Goal: Task Accomplishment & Management: Complete application form

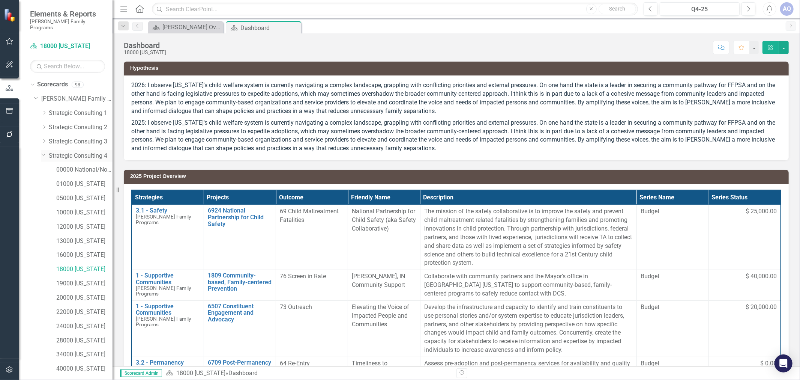
scroll to position [90, 0]
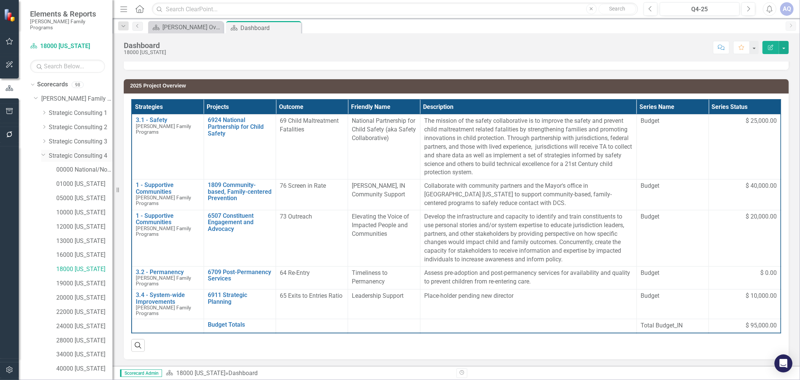
click at [44, 152] on icon "Dropdown" at bounding box center [43, 155] width 5 height 6
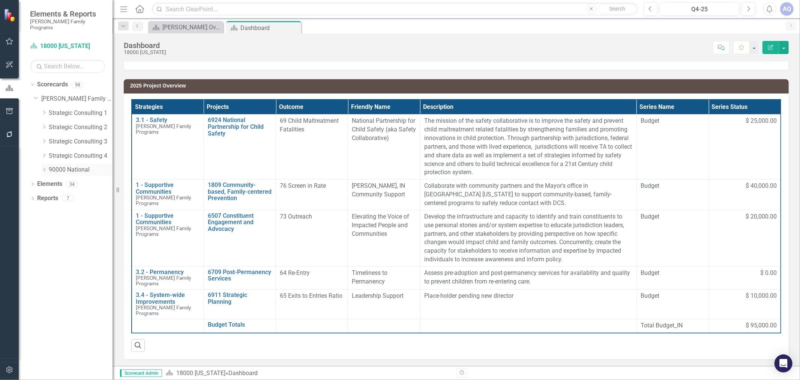
click at [44, 167] on icon "Dropdown" at bounding box center [44, 169] width 6 height 5
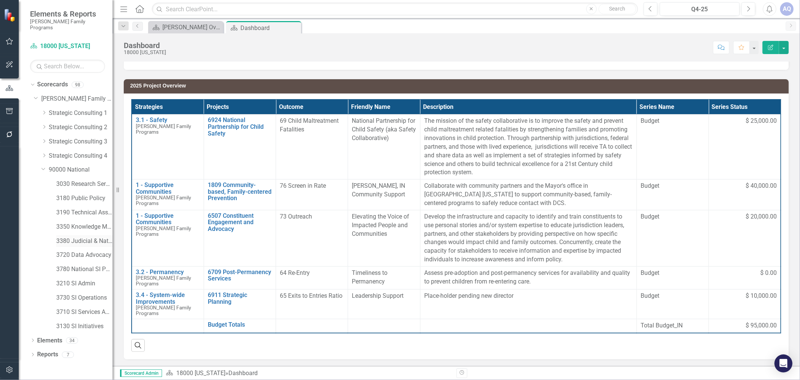
click at [87, 237] on link "3380 Judicial & National Engage" at bounding box center [84, 241] width 56 height 9
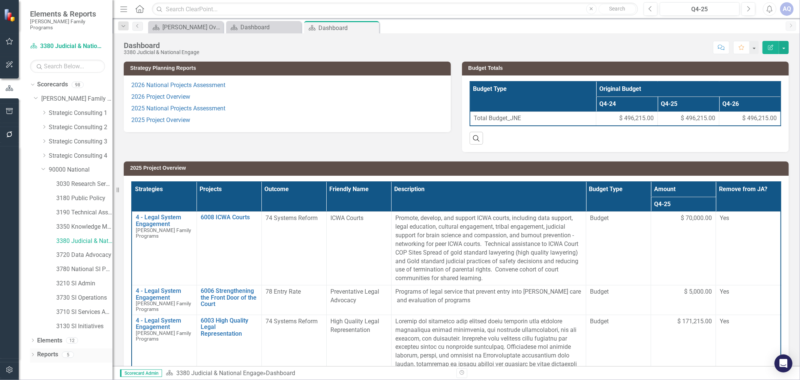
click at [32, 353] on icon "Dropdown" at bounding box center [32, 355] width 5 height 4
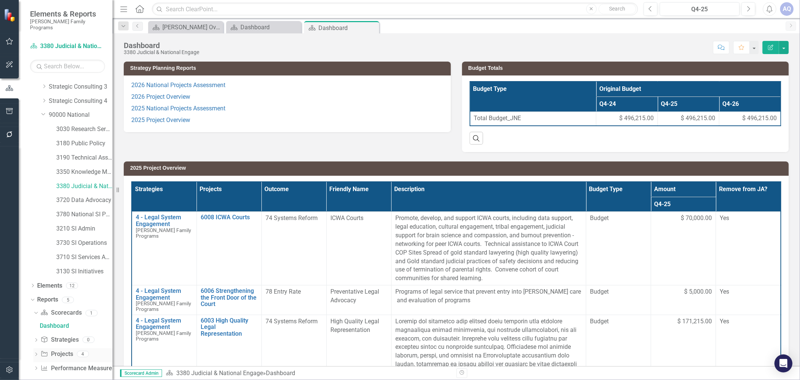
scroll to position [57, 0]
click at [38, 351] on icon "Dropdown" at bounding box center [35, 353] width 5 height 4
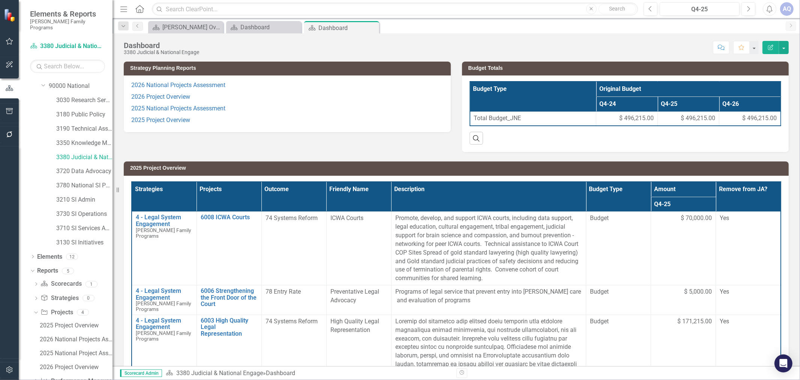
scroll to position [98, 0]
click at [73, 307] on div "2025 Project Overview" at bounding box center [76, 310] width 73 height 7
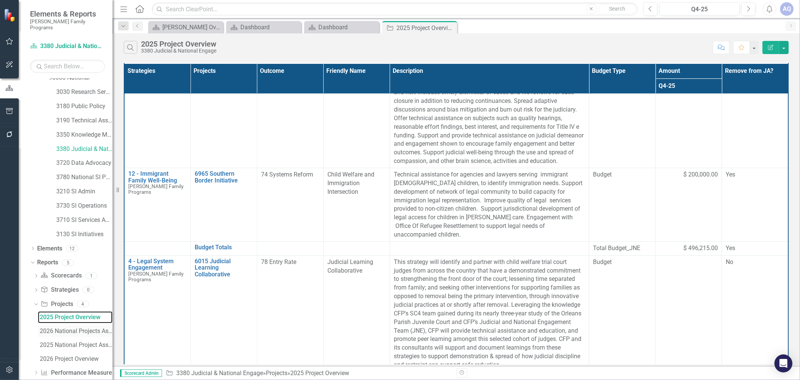
scroll to position [98, 0]
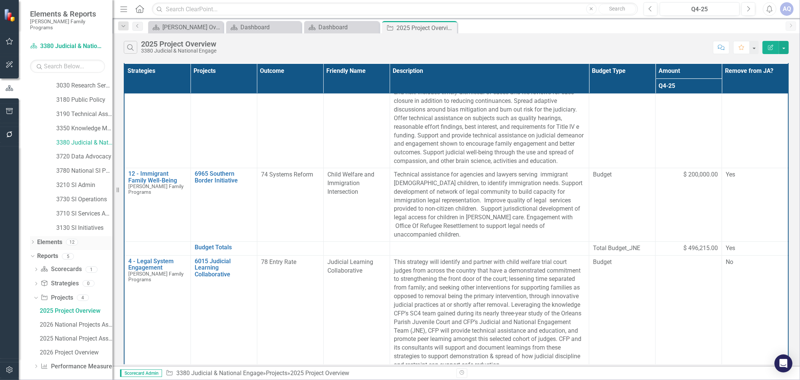
click at [33, 240] on icon "Dropdown" at bounding box center [32, 242] width 5 height 4
click at [37, 269] on icon "Dropdown" at bounding box center [36, 271] width 5 height 4
click at [54, 266] on link "Project Projects" at bounding box center [57, 270] width 32 height 9
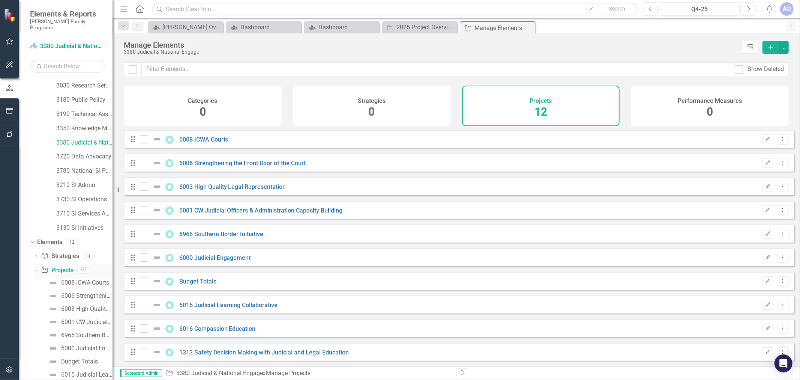
checkbox input "false"
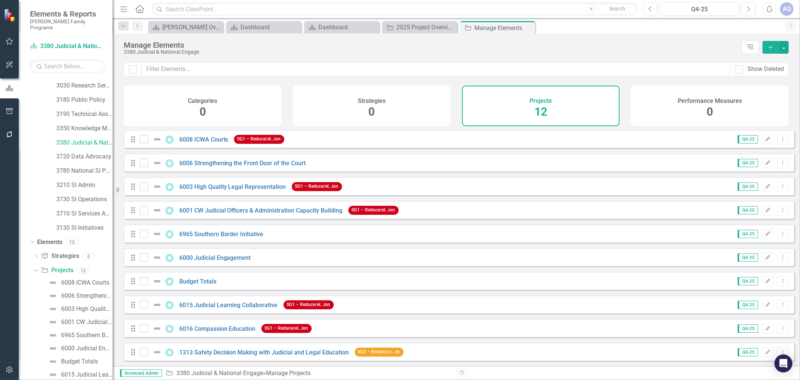
click at [770, 43] on button "Add" at bounding box center [770, 47] width 17 height 13
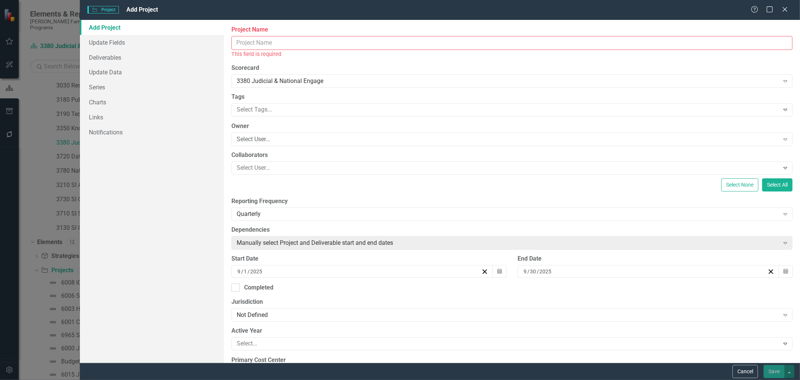
click at [308, 45] on input "Project Name" at bounding box center [511, 43] width 561 height 14
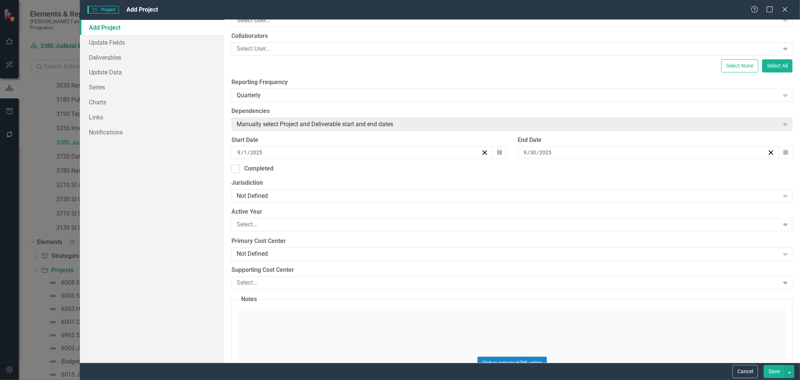
scroll to position [125, 0]
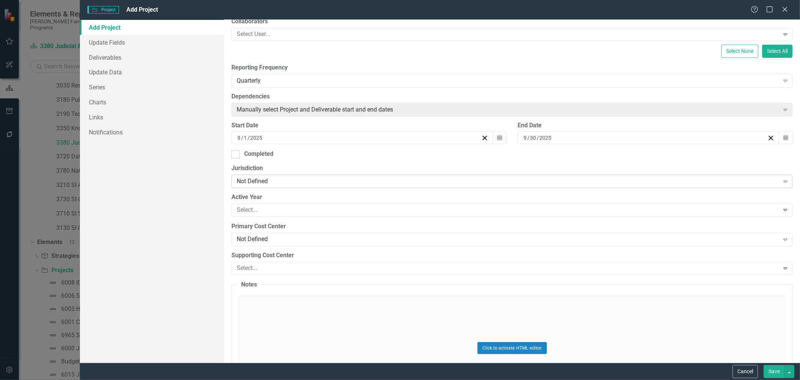
type input "6016 Compassion Education"
click at [288, 183] on div "Not Defined" at bounding box center [508, 181] width 542 height 9
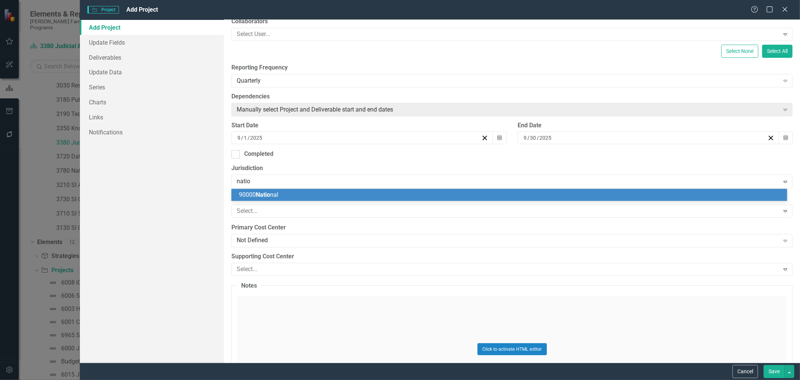
type input "nation"
click at [287, 196] on div "90000 Nation al" at bounding box center [511, 195] width 544 height 9
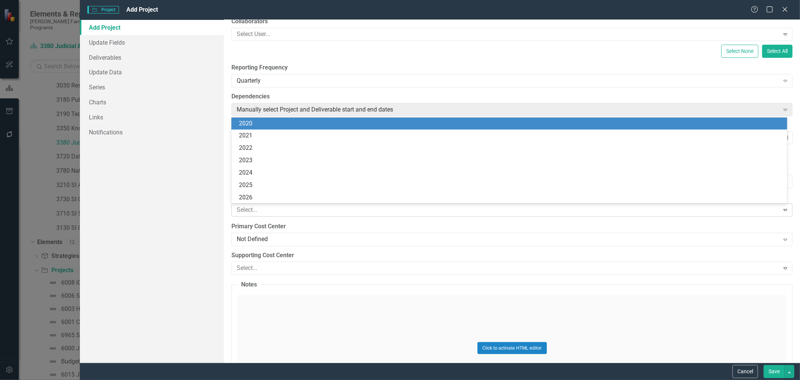
click at [290, 214] on div at bounding box center [506, 210] width 545 height 10
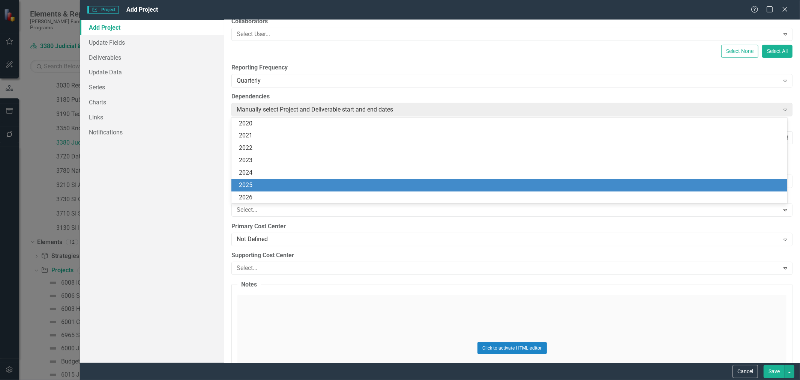
click at [284, 184] on div "2025" at bounding box center [511, 185] width 544 height 9
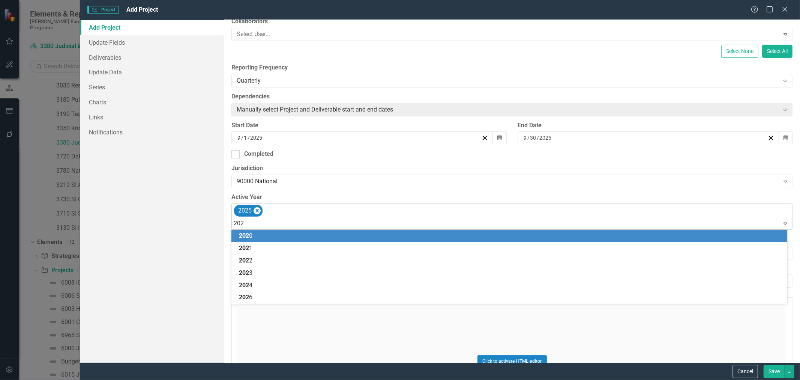
type input "2026"
click at [282, 238] on div "2026" at bounding box center [511, 235] width 544 height 9
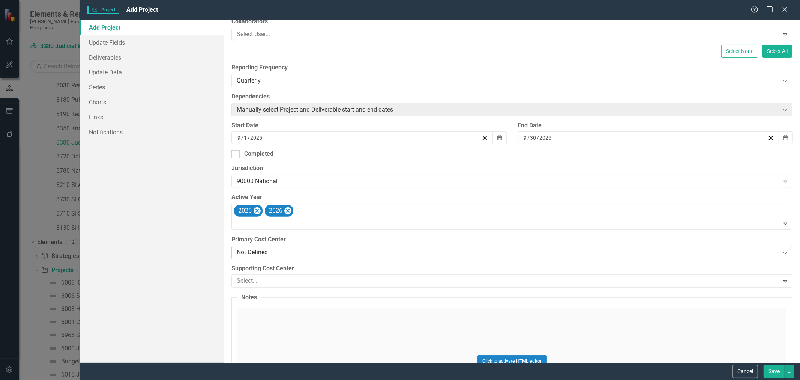
click at [279, 253] on div "Not Defined" at bounding box center [508, 252] width 542 height 9
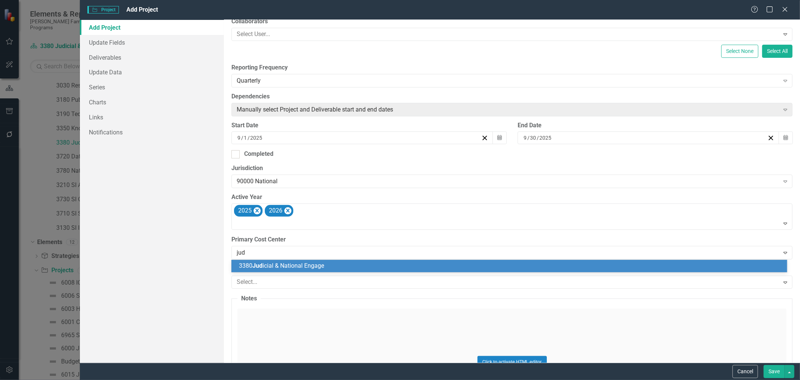
type input "[PERSON_NAME]"
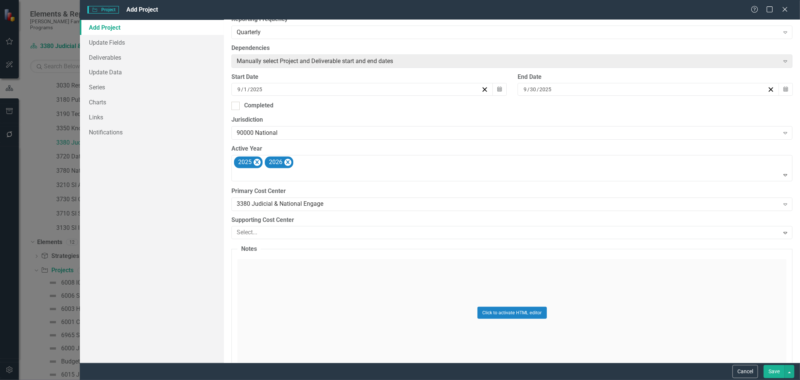
scroll to position [237, 0]
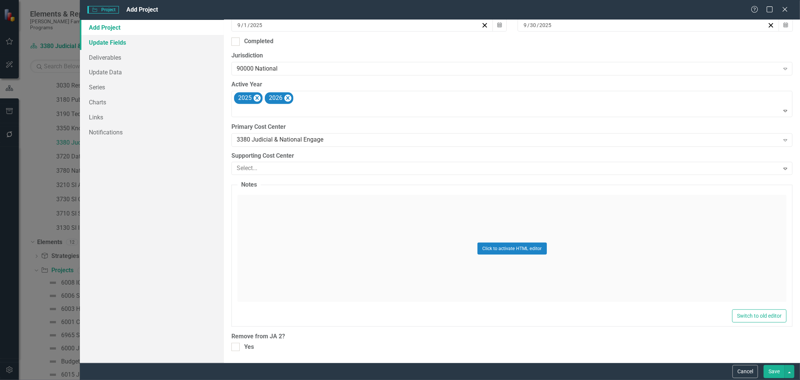
click at [139, 41] on link "Update Fields" at bounding box center [152, 42] width 144 height 15
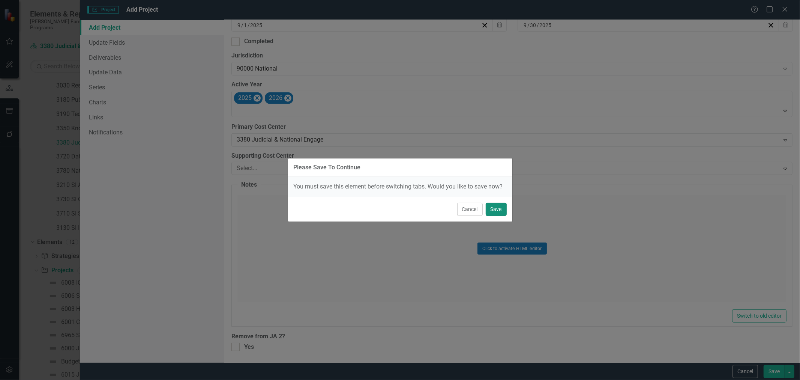
click at [498, 213] on button "Save" at bounding box center [496, 209] width 21 height 13
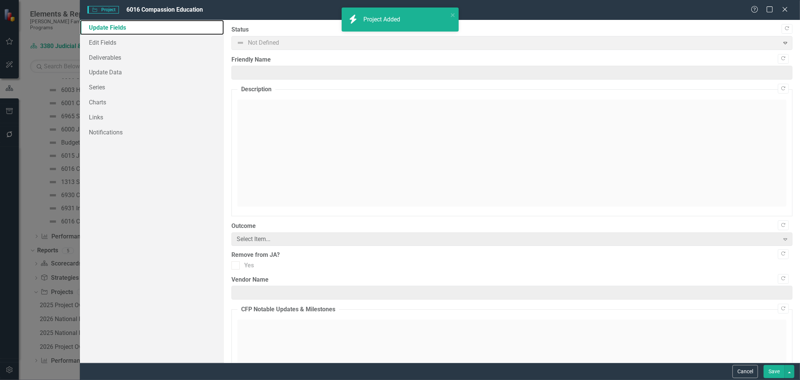
scroll to position [42, 0]
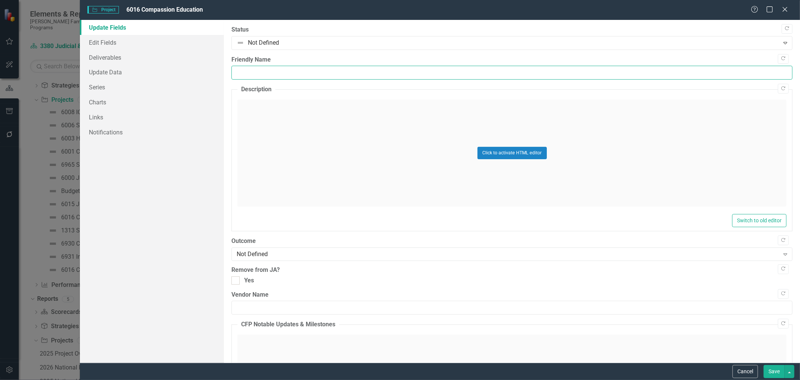
click at [309, 79] on input "Friendly Name" at bounding box center [511, 73] width 561 height 14
type input "Compassion Education"
click at [308, 128] on div "Click to activate HTML editor" at bounding box center [511, 152] width 549 height 107
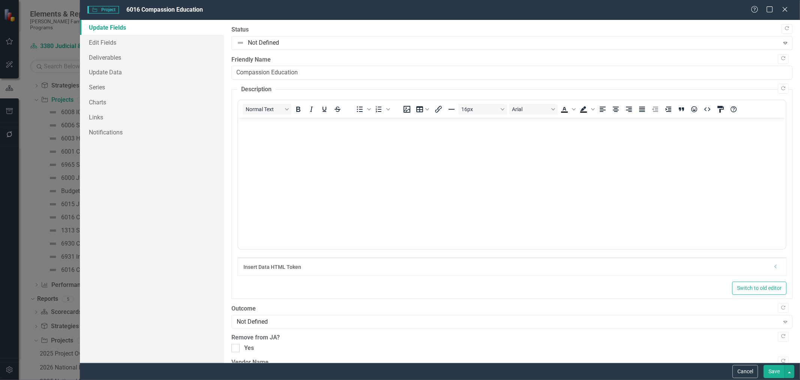
scroll to position [0, 0]
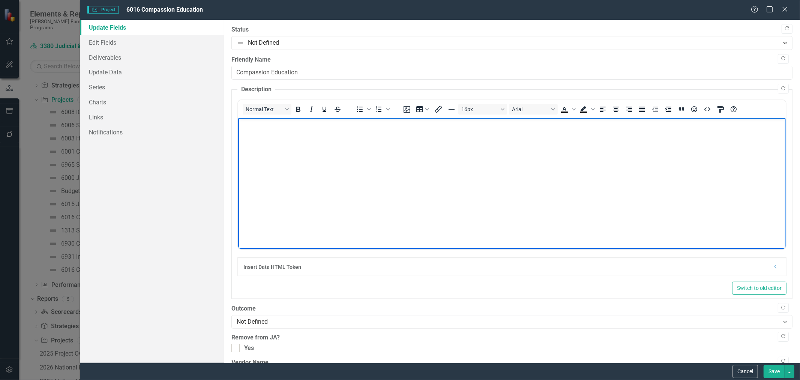
paste body "Rich Text Area. Press ALT-0 for help."
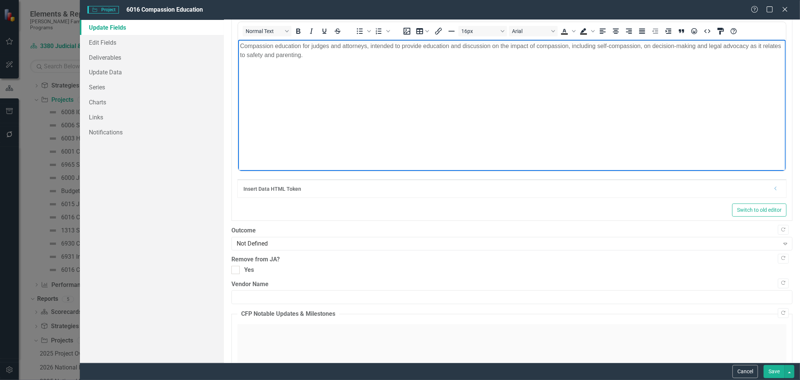
scroll to position [83, 0]
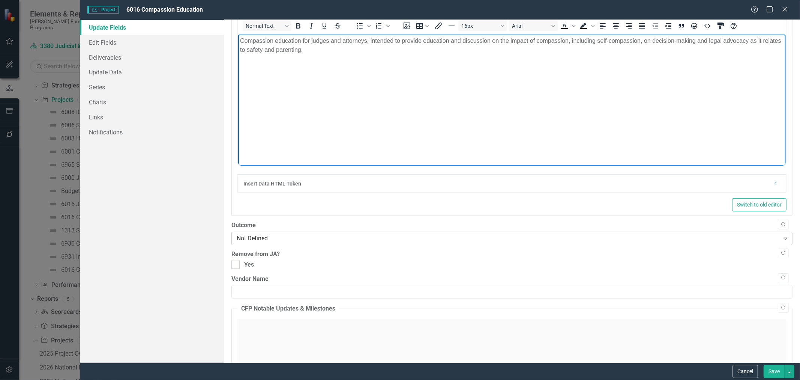
click at [276, 241] on div "Not Defined" at bounding box center [508, 238] width 542 height 9
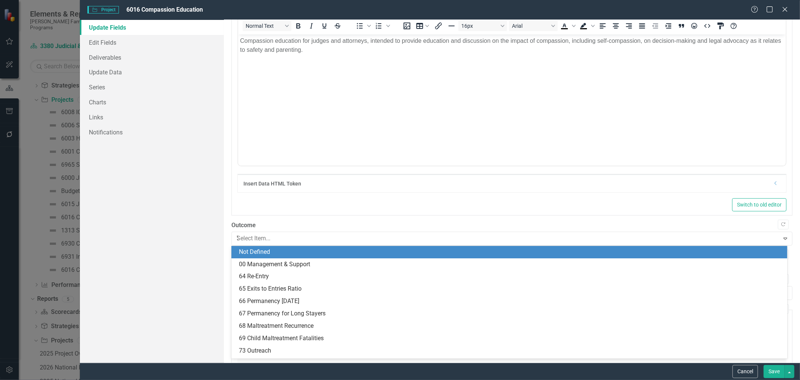
type input "78"
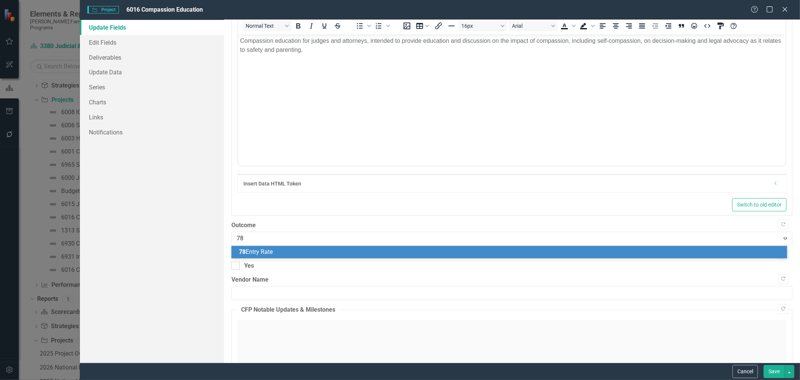
click at [277, 252] on div "78 Entry Rate" at bounding box center [511, 252] width 544 height 9
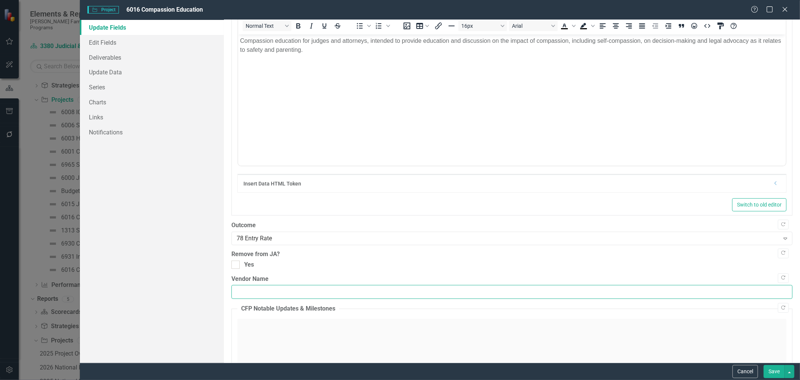
click at [282, 293] on input "Vendor Name" at bounding box center [511, 292] width 561 height 14
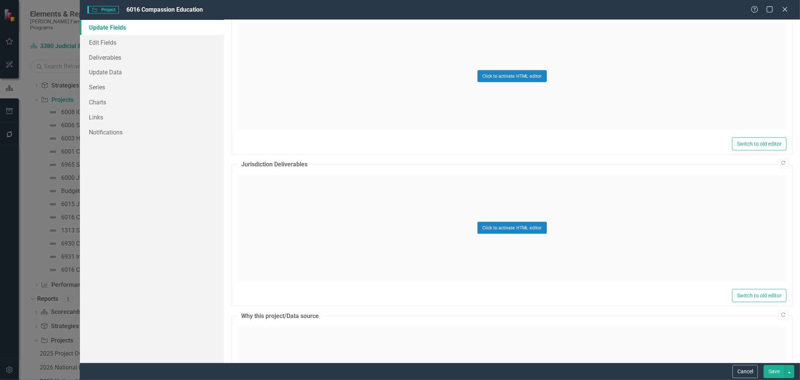
scroll to position [940, 0]
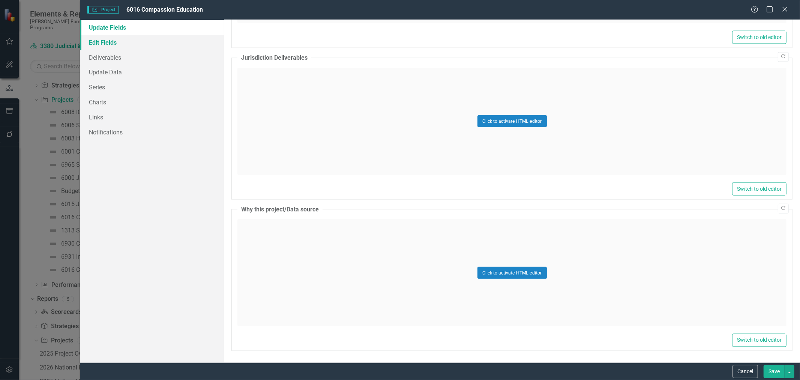
click at [94, 43] on link "Edit Fields" at bounding box center [152, 42] width 144 height 15
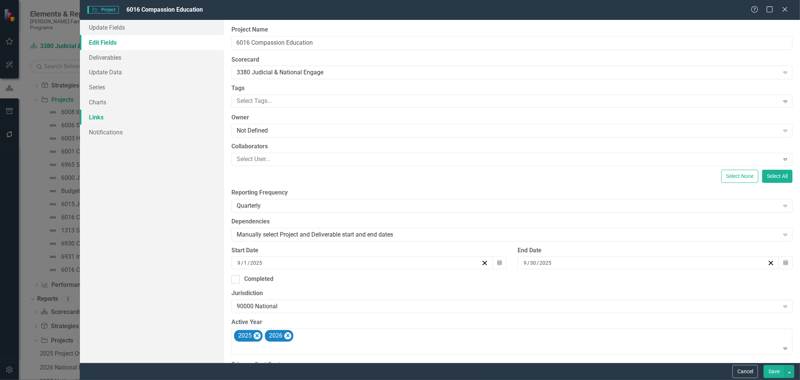
click at [114, 117] on link "Links" at bounding box center [152, 117] width 144 height 15
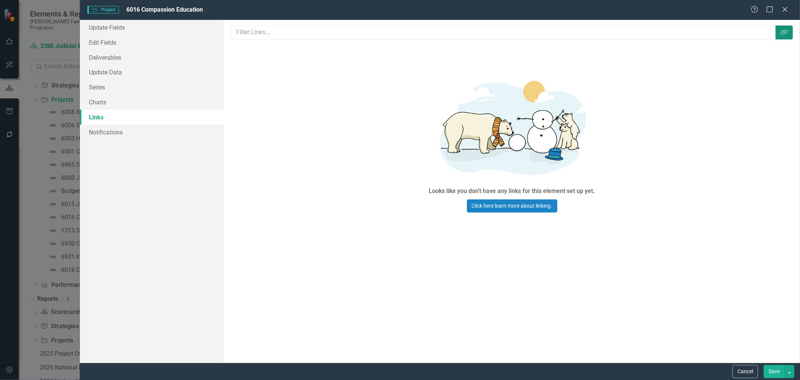
click at [781, 36] on button "Link Tag" at bounding box center [784, 33] width 17 height 14
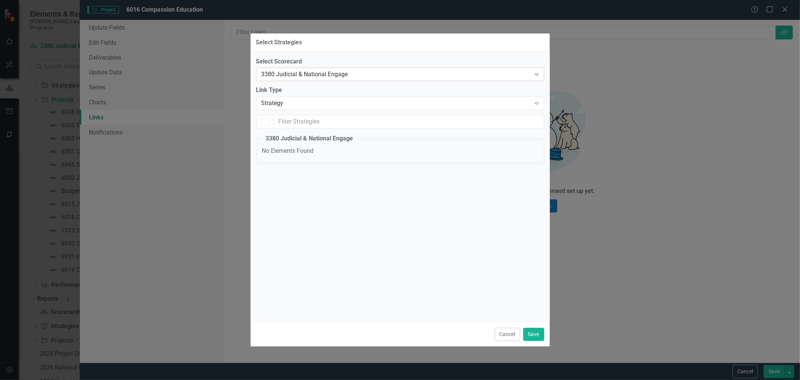
click at [361, 75] on div "3380 Judicial & National Engage" at bounding box center [396, 74] width 270 height 9
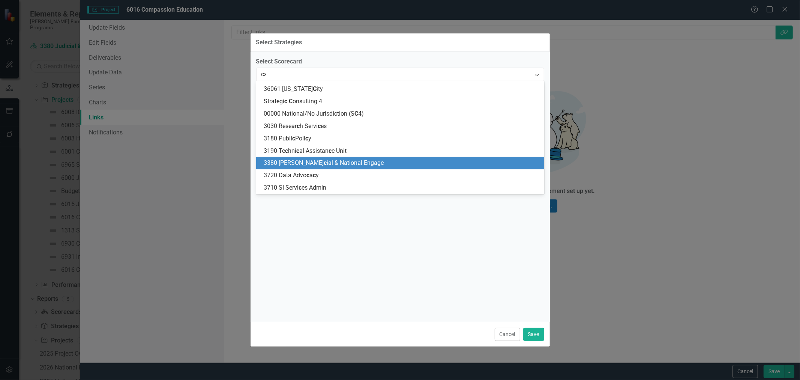
scroll to position [0, 0]
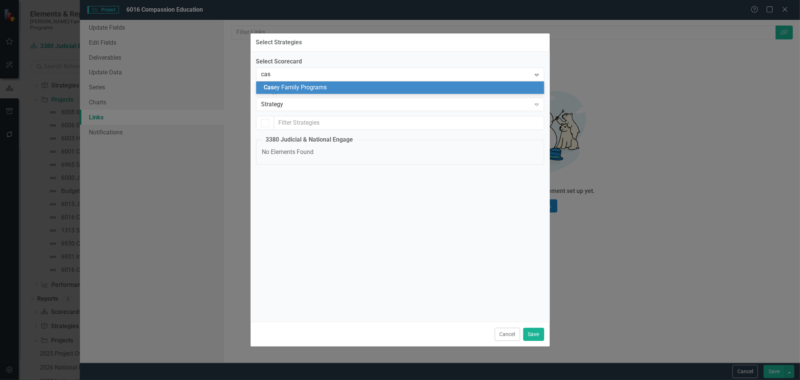
type input "case"
click at [369, 89] on div "Case y Family Programs" at bounding box center [402, 87] width 276 height 9
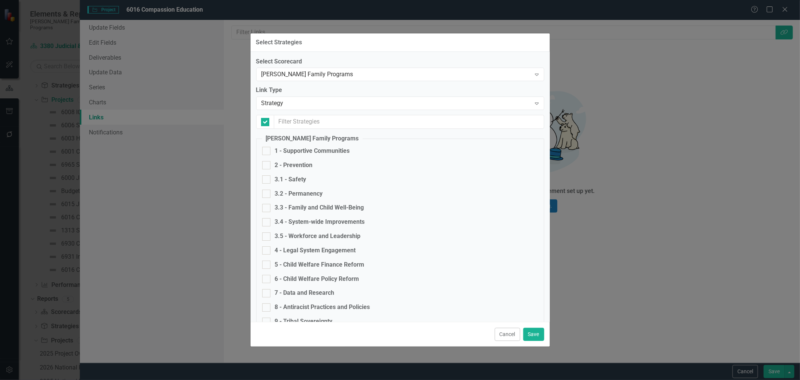
checkbox input "false"
click at [265, 250] on input "4 - Legal System Engagement" at bounding box center [264, 248] width 5 height 5
checkbox input "true"
click at [537, 336] on button "Save" at bounding box center [533, 333] width 21 height 13
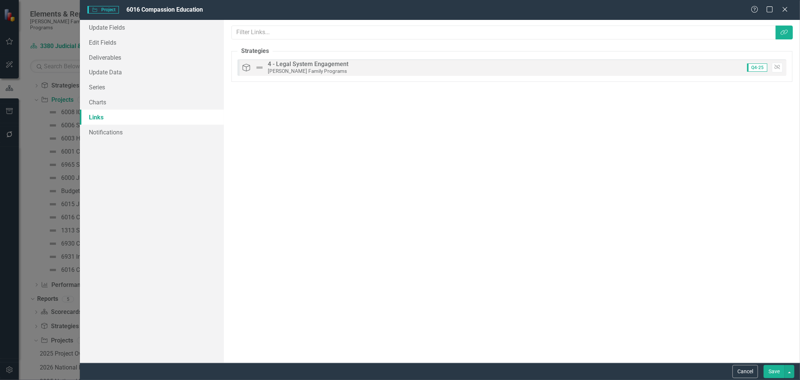
click at [766, 369] on button "Save" at bounding box center [774, 371] width 21 height 13
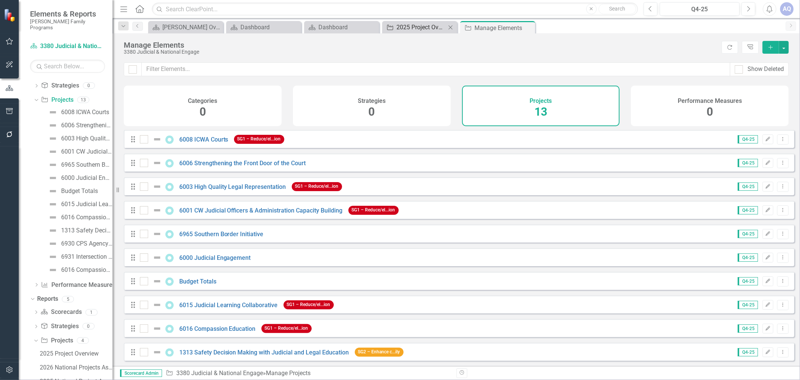
click at [413, 27] on div "2025 Project Overview" at bounding box center [421, 27] width 50 height 9
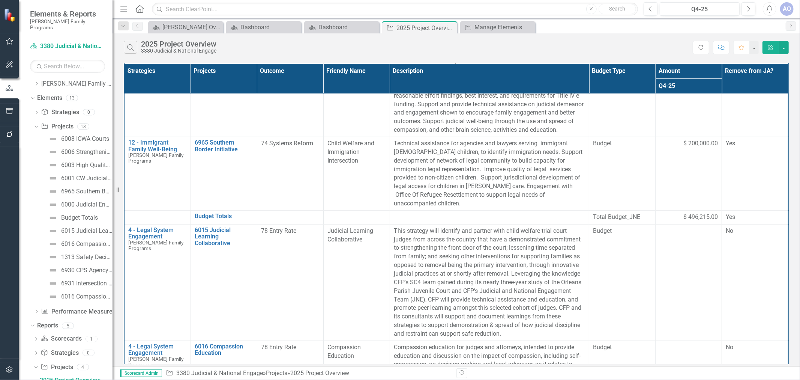
scroll to position [361, 0]
